Goal: Information Seeking & Learning: Learn about a topic

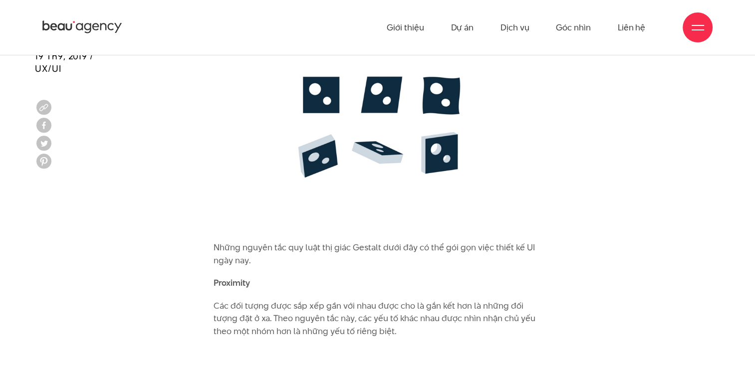
scroll to position [2806, 0]
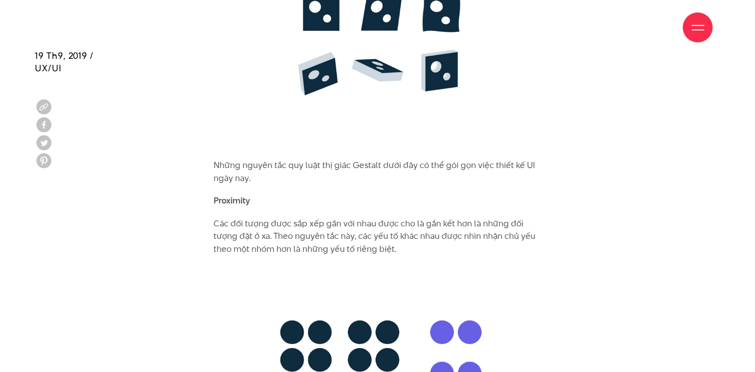
scroll to position [2824, 0]
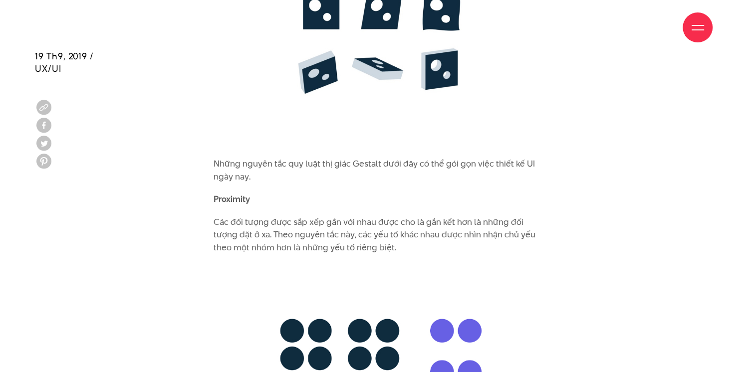
click at [271, 193] on p "Proximity" at bounding box center [377, 199] width 328 height 13
drag, startPoint x: 268, startPoint y: 179, endPoint x: 198, endPoint y: 176, distance: 70.9
copy b "Proximity"
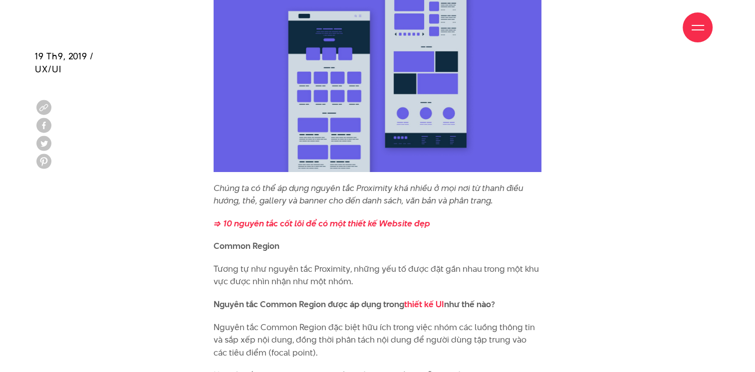
scroll to position [3555, 0]
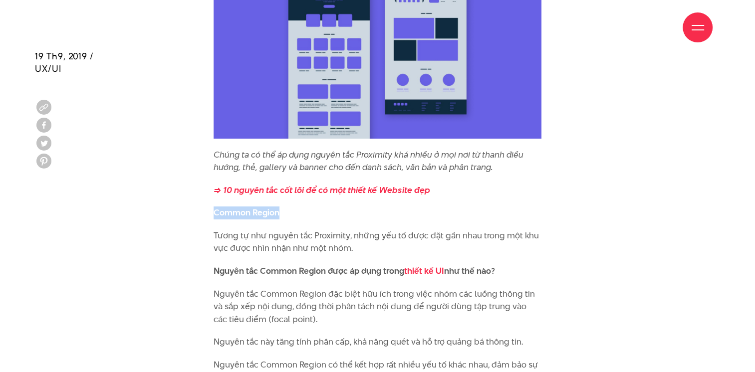
drag, startPoint x: 215, startPoint y: 188, endPoint x: 282, endPoint y: 189, distance: 66.8
click at [282, 206] on p "Common Region" at bounding box center [377, 212] width 328 height 13
copy b "Common Region"
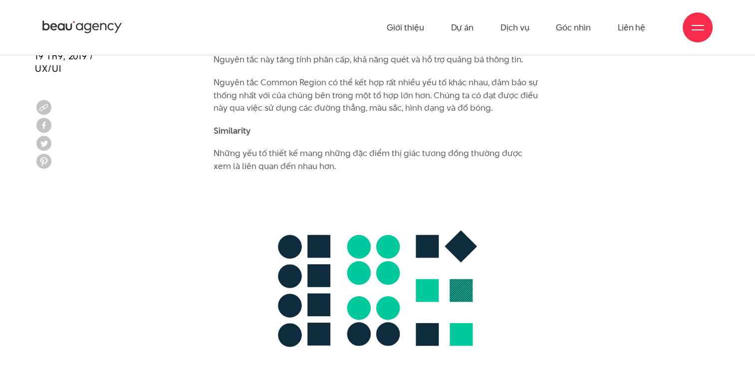
scroll to position [3805, 0]
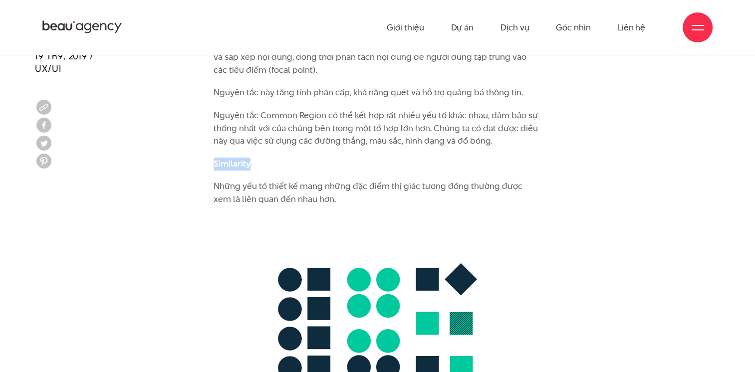
drag, startPoint x: 262, startPoint y: 142, endPoint x: 200, endPoint y: 136, distance: 62.2
copy b "Similarity"
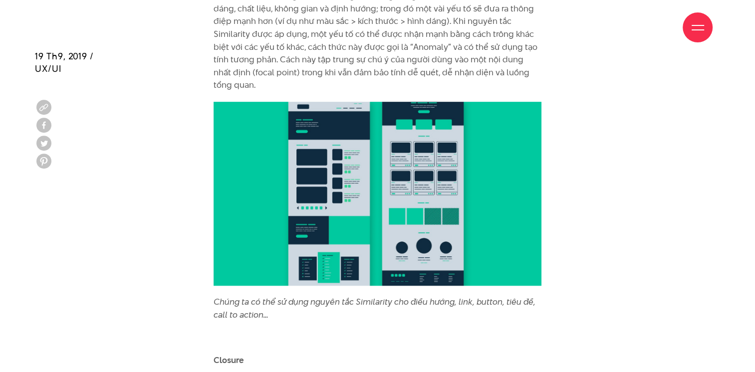
scroll to position [4470, 0]
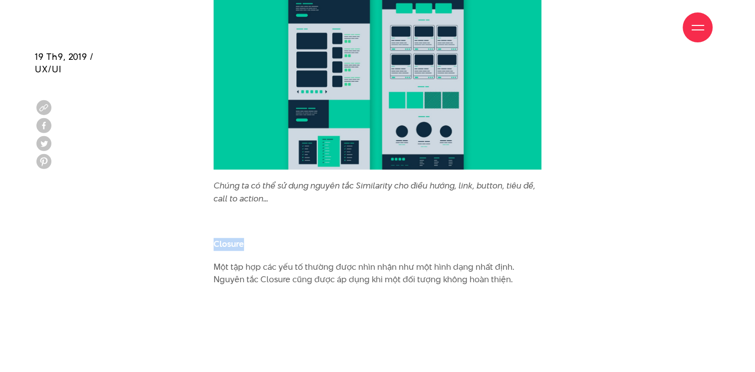
drag, startPoint x: 260, startPoint y: 211, endPoint x: 201, endPoint y: 214, distance: 60.0
copy b "Closure"
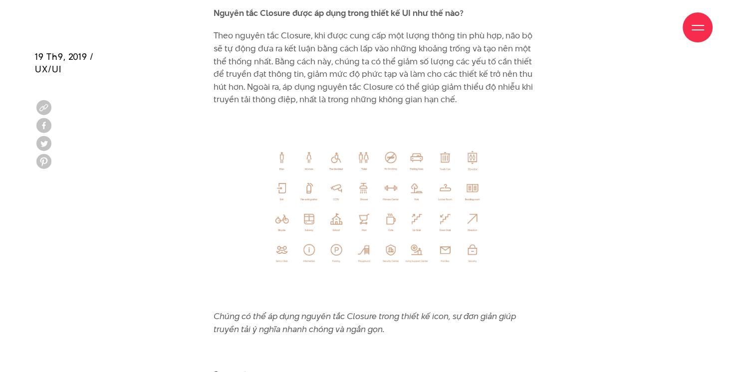
scroll to position [5102, 0]
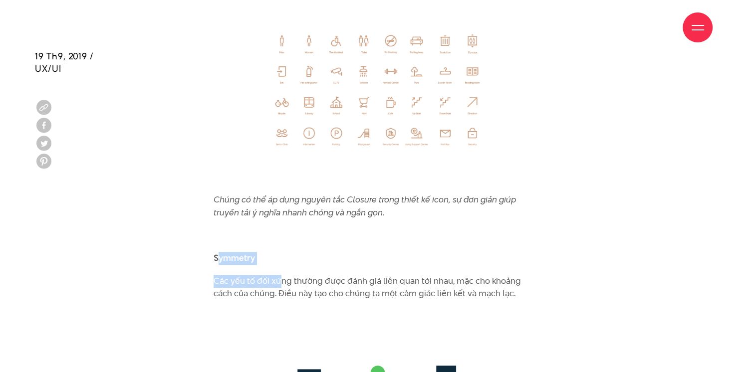
drag, startPoint x: 268, startPoint y: 238, endPoint x: 219, endPoint y: 234, distance: 48.5
drag, startPoint x: 219, startPoint y: 234, endPoint x: 203, endPoint y: 235, distance: 17.0
drag, startPoint x: 221, startPoint y: 230, endPoint x: 252, endPoint y: 228, distance: 30.5
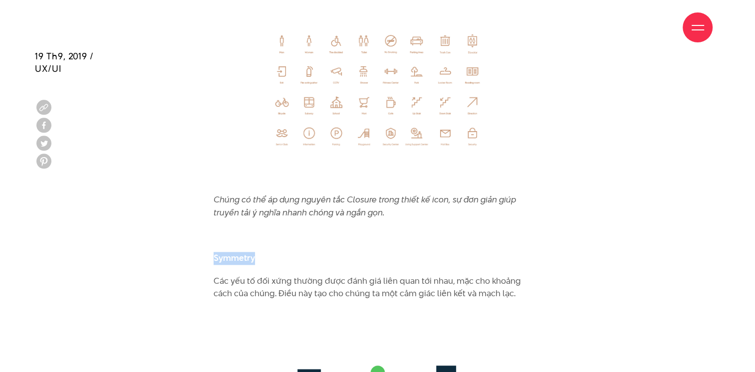
copy b "Symmetry"
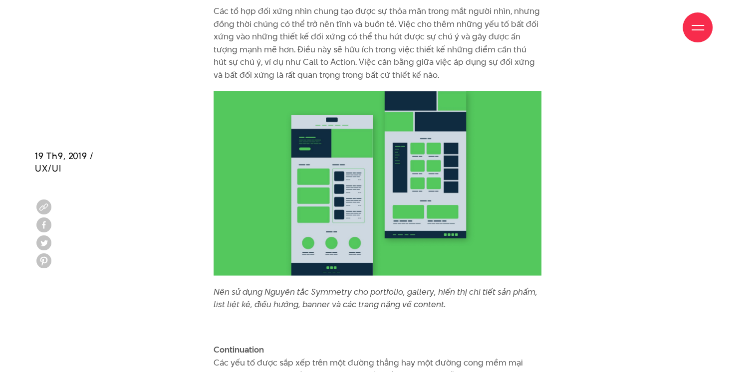
scroll to position [5816, 0]
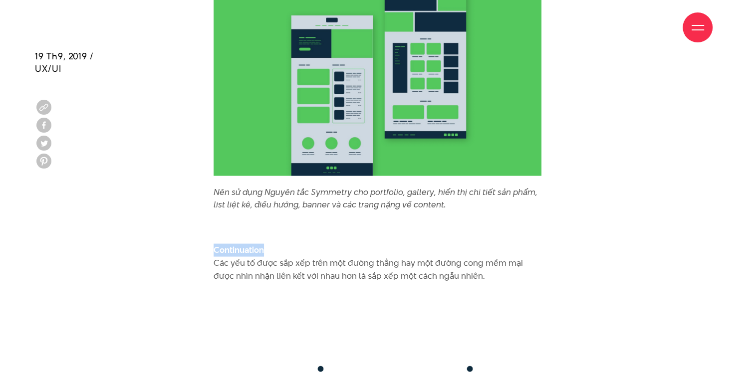
drag, startPoint x: 290, startPoint y: 224, endPoint x: 212, endPoint y: 226, distance: 78.3
copy b "Continuation"
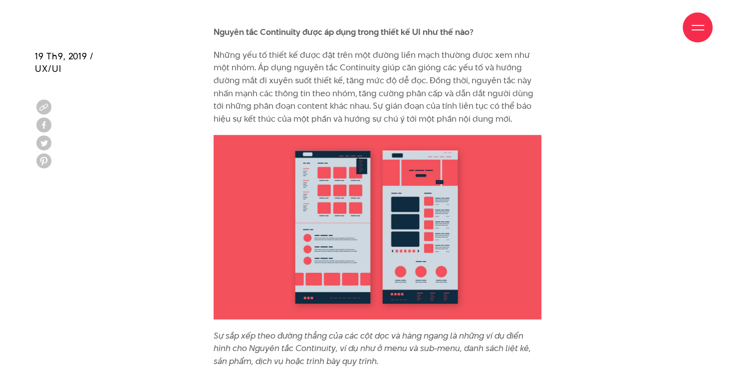
scroll to position [6398, 0]
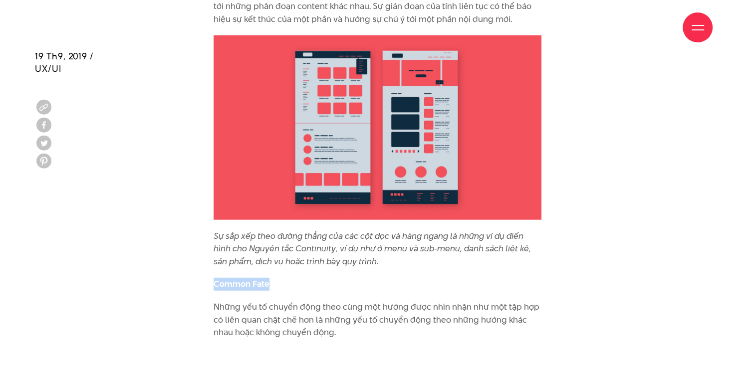
drag, startPoint x: 287, startPoint y: 262, endPoint x: 206, endPoint y: 255, distance: 81.1
copy b "Common Fate"
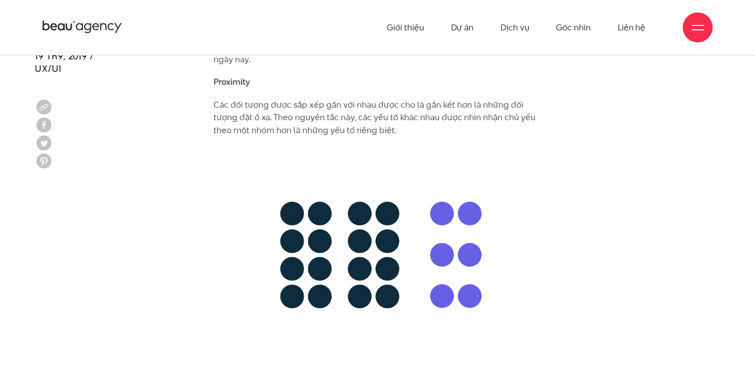
scroll to position [2924, 0]
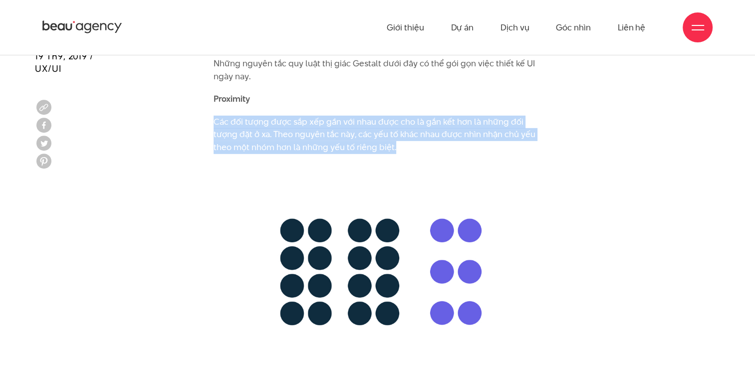
drag, startPoint x: 214, startPoint y: 96, endPoint x: 451, endPoint y: 120, distance: 238.1
click at [451, 120] on p "Các đối tượng được sắp xếp gần với nhau được cho là gắn kết hơn là những đối tư…" at bounding box center [377, 135] width 328 height 38
copy p "Các đối tượng được sắp xếp gần với nhau được cho là gắn kết hơn là những đối tư…"
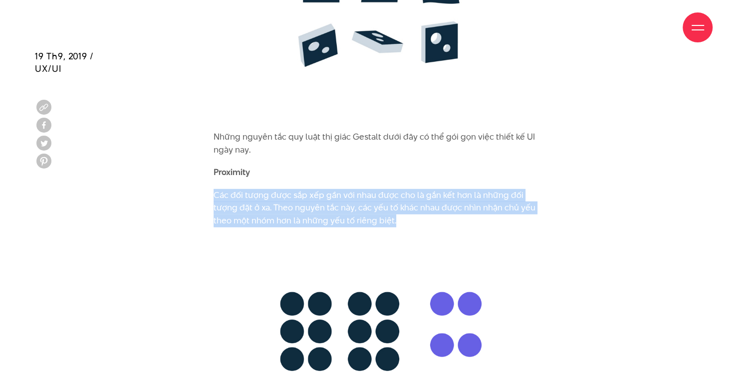
scroll to position [2851, 0]
drag, startPoint x: 245, startPoint y: 180, endPoint x: 239, endPoint y: 165, distance: 16.1
click at [244, 189] on p "Các đối tượng được sắp xếp gần với nhau được cho là gắn kết hơn là những đối tư…" at bounding box center [377, 208] width 328 height 38
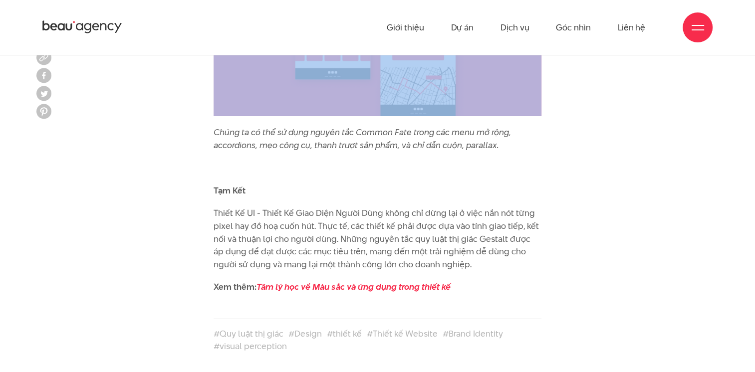
scroll to position [7139, 0]
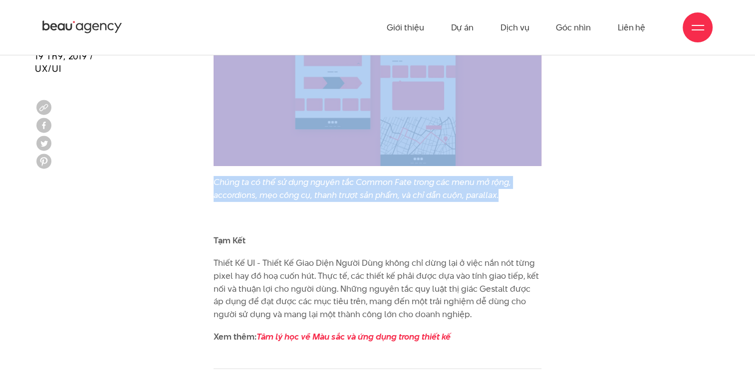
drag, startPoint x: 213, startPoint y: 146, endPoint x: 525, endPoint y: 167, distance: 311.9
copy div "Loremipsu Dol sit ametc adip eli sed doe tem inci utla etd ma ali eni adm ve qu…"
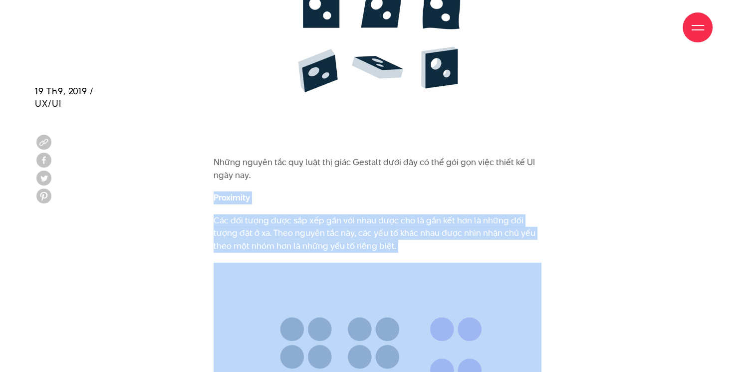
scroll to position [2862, 0]
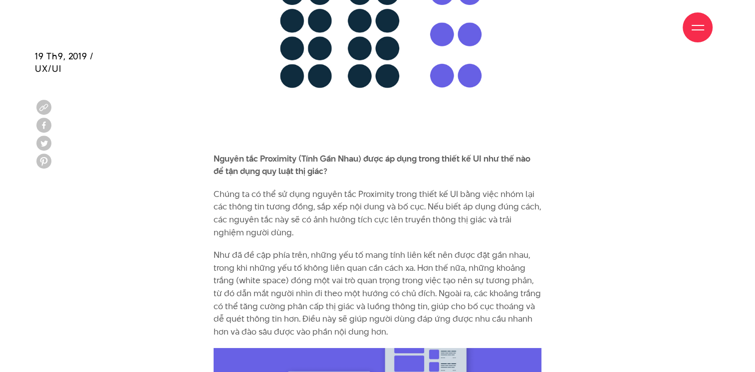
scroll to position [3211, 0]
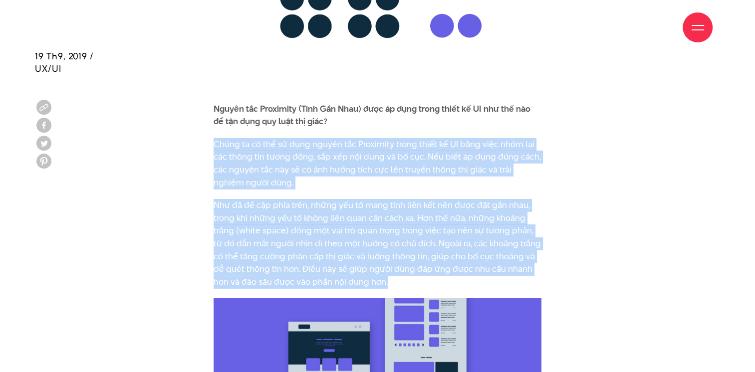
drag, startPoint x: 213, startPoint y: 119, endPoint x: 372, endPoint y: 255, distance: 209.7
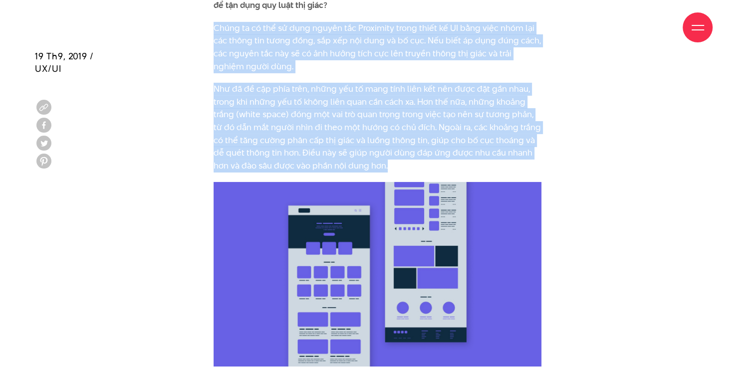
scroll to position [3444, 0]
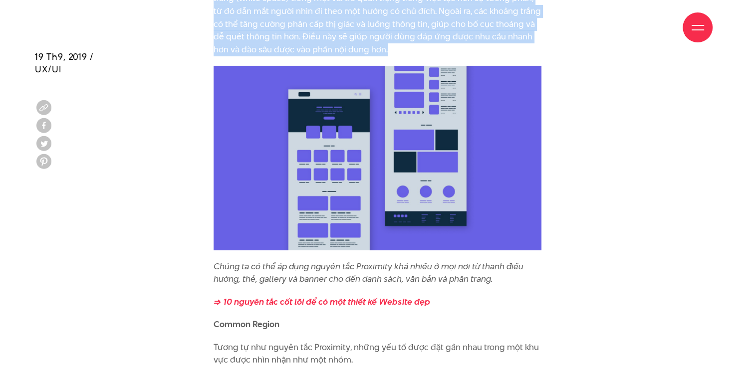
copy div "Lorem ip do sit am cons adipis eli Seddoeius tempo incid ut LA etdo magn aliq e…"
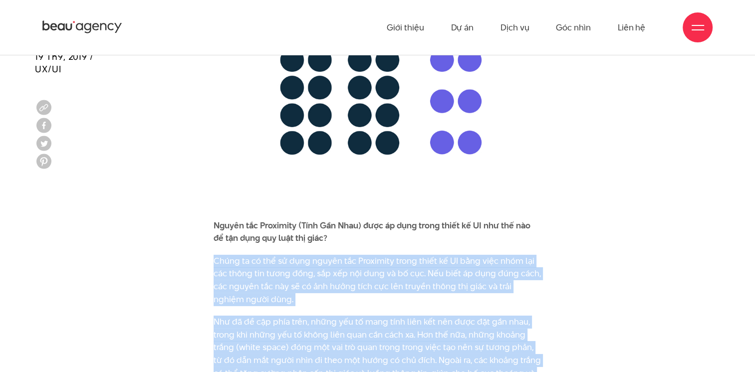
scroll to position [3128, 0]
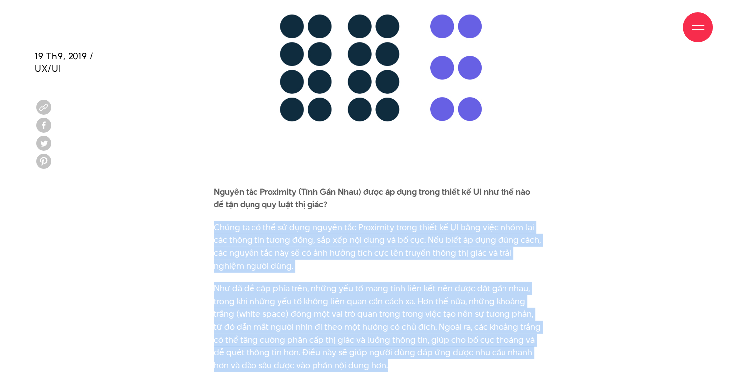
click at [290, 221] on p "Chúng ta có thể sử dụng nguyên tắc Proximity trong thiết kế UI bằng việc nhóm l…" at bounding box center [377, 246] width 328 height 51
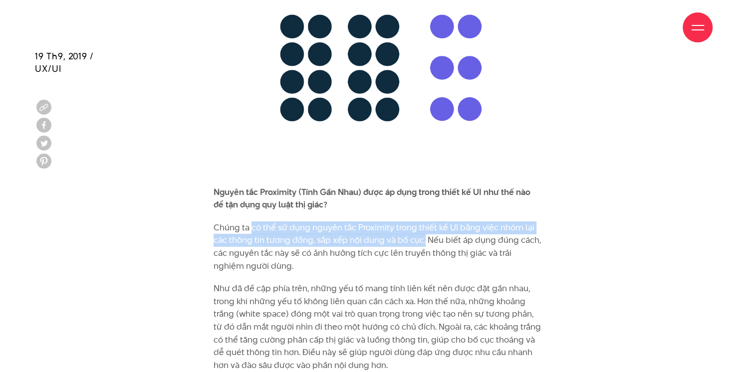
drag, startPoint x: 252, startPoint y: 203, endPoint x: 423, endPoint y: 214, distance: 171.5
click at [423, 221] on p "Chúng ta có thể sử dụng nguyên tắc Proximity trong thiết kế UI bằng việc nhóm l…" at bounding box center [377, 246] width 328 height 51
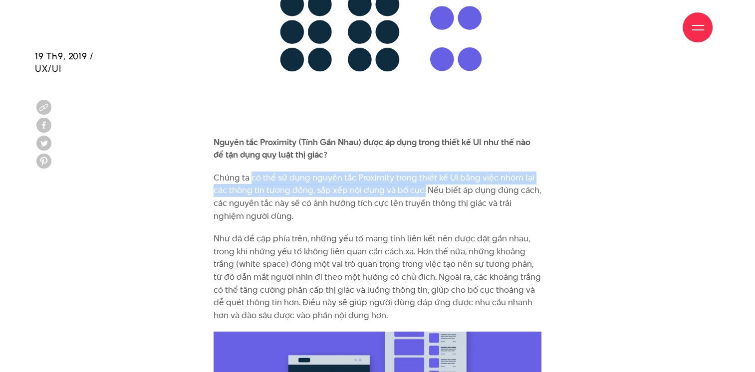
scroll to position [3211, 0]
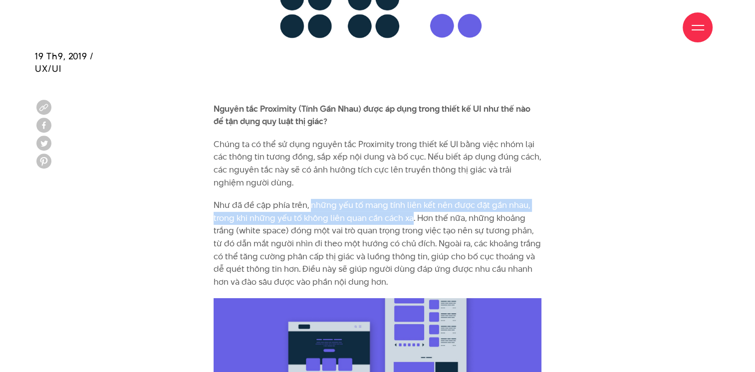
drag, startPoint x: 309, startPoint y: 180, endPoint x: 410, endPoint y: 191, distance: 101.4
click at [410, 199] on p "Như đã đề cập phía trên, những yếu tố mang tính liên kết nên được đặt gần nhau,…" at bounding box center [377, 243] width 328 height 89
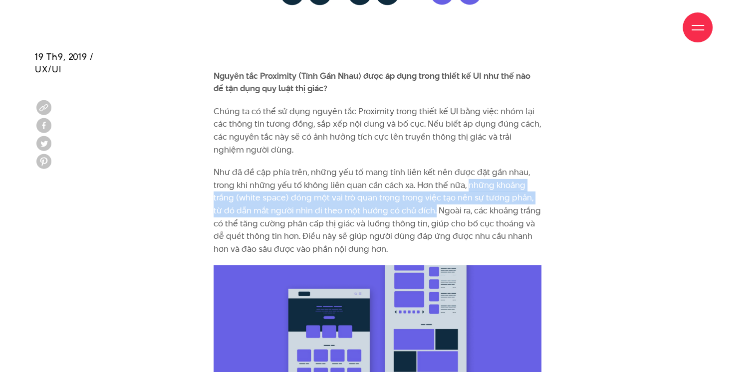
drag, startPoint x: 467, startPoint y: 160, endPoint x: 423, endPoint y: 184, distance: 50.0
click at [423, 184] on p "Như đã đề cập phía trên, những yếu tố mang tính liên kết nên được đặt gần nhau,…" at bounding box center [377, 210] width 328 height 89
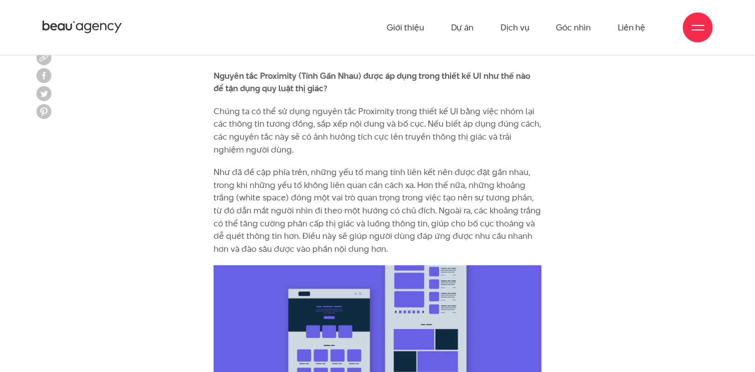
scroll to position [3178, 0]
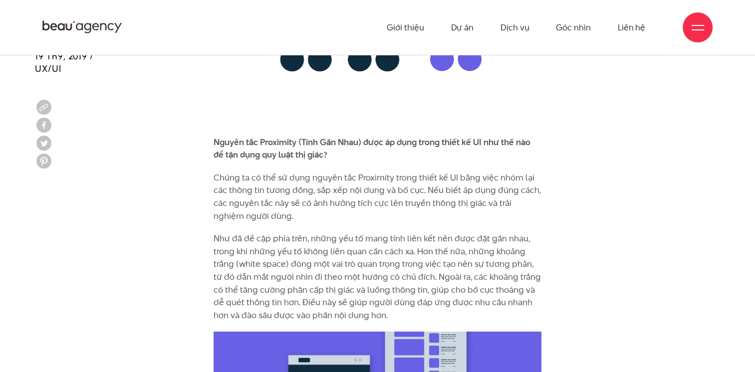
click at [420, 232] on p "Như đã đề cập phía trên, những yếu tố mang tính liên kết nên được đặt gần nhau,…" at bounding box center [377, 276] width 328 height 89
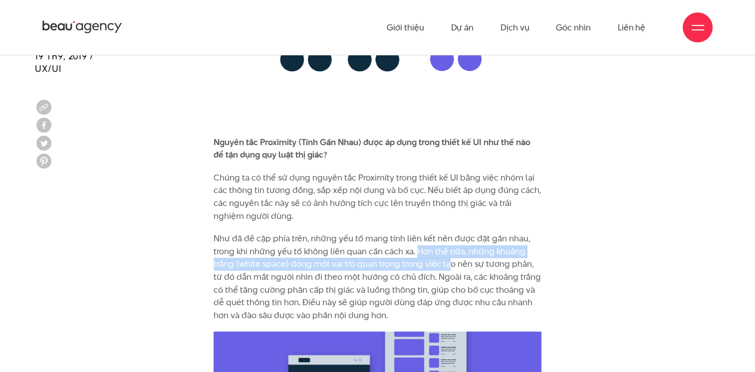
drag, startPoint x: 417, startPoint y: 223, endPoint x: 447, endPoint y: 237, distance: 33.5
click at [447, 237] on p "Như đã đề cập phía trên, những yếu tố mang tính liên kết nên được đặt gần nhau,…" at bounding box center [377, 276] width 328 height 89
drag, startPoint x: 447, startPoint y: 237, endPoint x: 345, endPoint y: 222, distance: 103.3
click at [329, 247] on p "Như đã đề cập phía trên, những yếu tố mang tính liên kết nên được đặt gần nhau,…" at bounding box center [377, 276] width 328 height 89
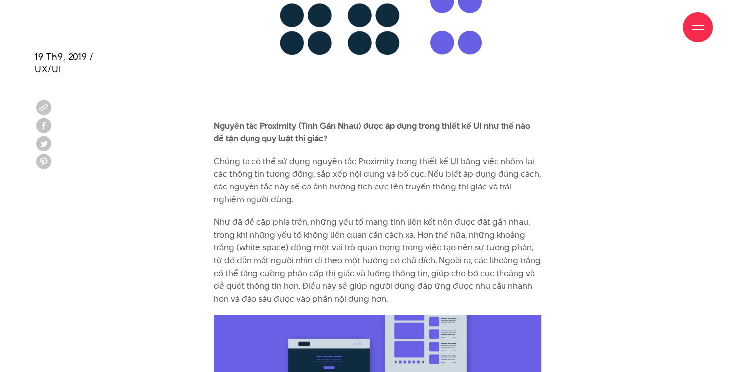
scroll to position [3211, 0]
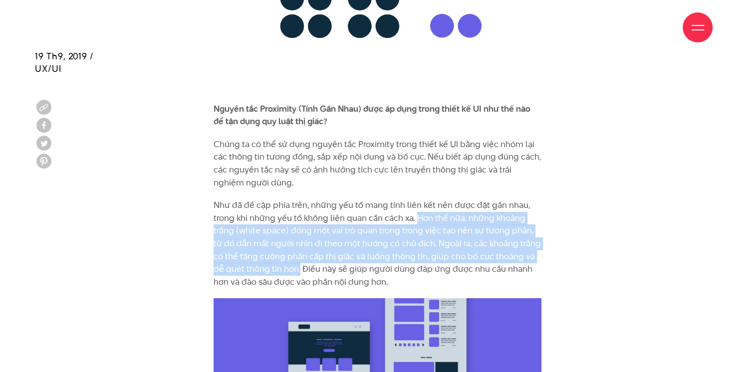
drag, startPoint x: 416, startPoint y: 192, endPoint x: 287, endPoint y: 243, distance: 139.2
click at [287, 243] on p "Như đã đề cập phía trên, những yếu tố mang tính liên kết nên được đặt gần nhau,…" at bounding box center [377, 243] width 328 height 89
click at [479, 199] on p "Như đã đề cập phía trên, những yếu tố mang tính liên kết nên được đặt gần nhau,…" at bounding box center [377, 243] width 328 height 89
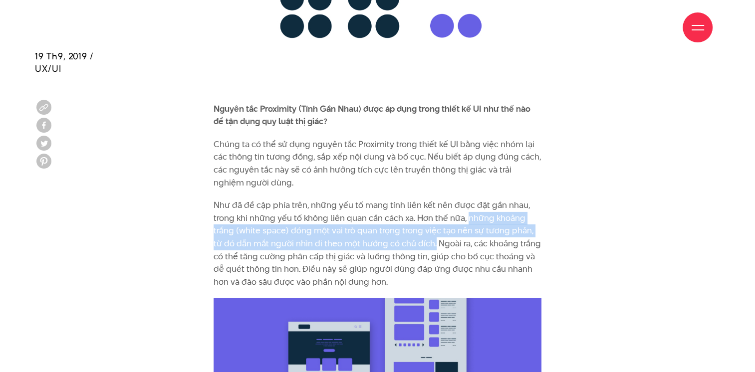
drag, startPoint x: 467, startPoint y: 191, endPoint x: 422, endPoint y: 217, distance: 51.9
click at [422, 217] on p "Như đã đề cập phía trên, những yếu tố mang tính liên kết nên được đặt gần nhau,…" at bounding box center [377, 243] width 328 height 89
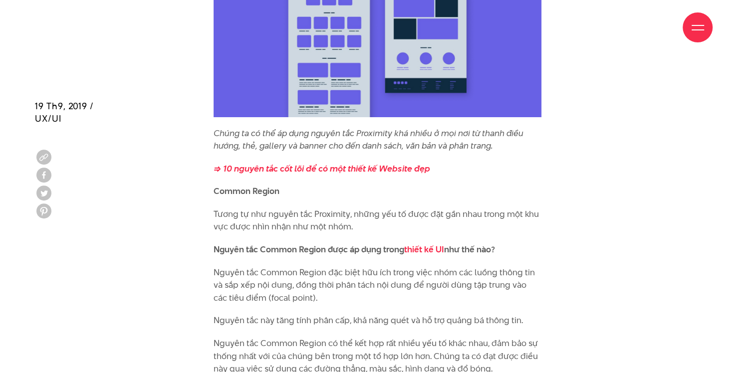
scroll to position [3627, 0]
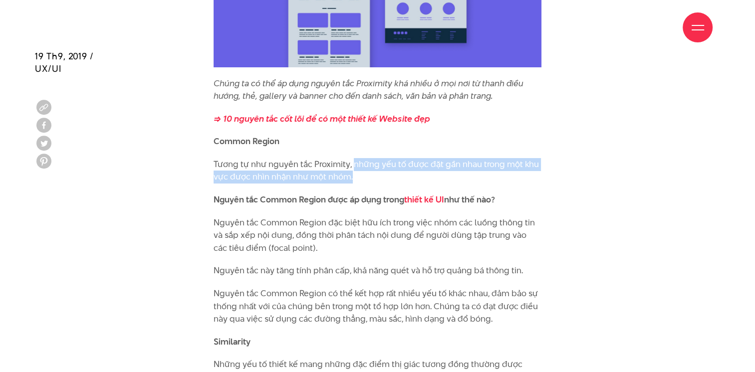
drag, startPoint x: 352, startPoint y: 141, endPoint x: 357, endPoint y: 151, distance: 11.2
click at [357, 158] on p "Tương tự như nguyên tắc Proximity, những yếu tố được đặt gần nhau trong một khu…" at bounding box center [377, 170] width 328 height 25
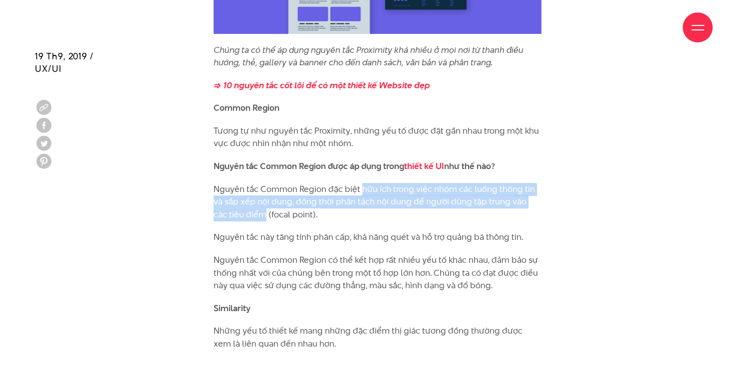
drag, startPoint x: 362, startPoint y: 164, endPoint x: 250, endPoint y: 187, distance: 113.7
click at [250, 187] on p "Nguyên tắc Common Region đặc biệt hữu ích trong việc nhóm các luồng thông tin v…" at bounding box center [377, 202] width 328 height 38
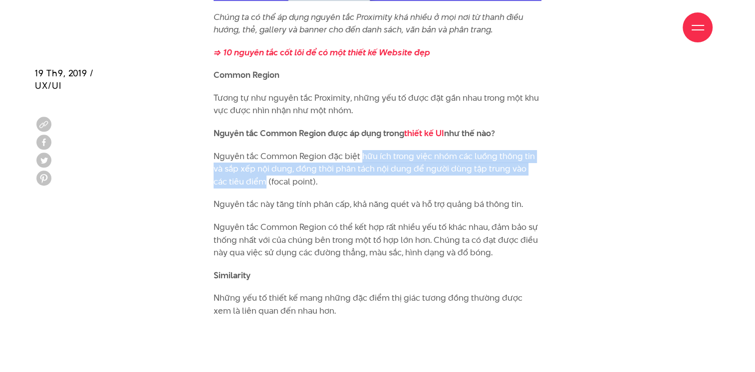
scroll to position [3710, 0]
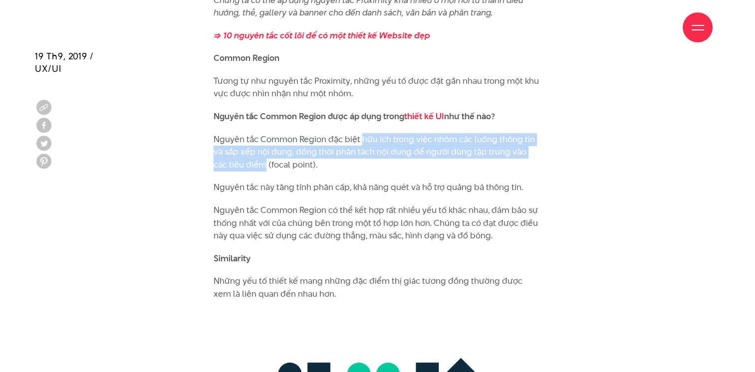
click at [402, 133] on p "Nguyên tắc Common Region đặc biệt hữu ích trong việc nhóm các luồng thông tin v…" at bounding box center [377, 152] width 328 height 38
